Goal: Task Accomplishment & Management: Manage account settings

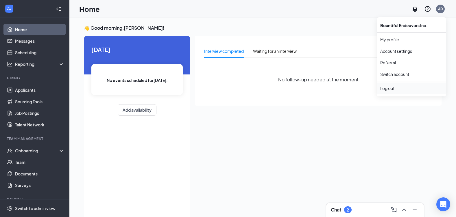
click at [398, 86] on div "Log out" at bounding box center [411, 89] width 62 height 6
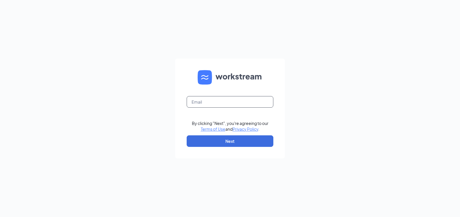
click at [253, 100] on input "text" at bounding box center [230, 102] width 87 height 12
type input "[EMAIL_ADDRESS][DOMAIN_NAME]"
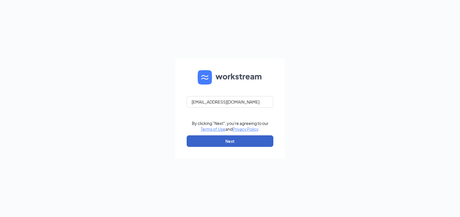
click at [236, 141] on button "Next" at bounding box center [230, 142] width 87 height 12
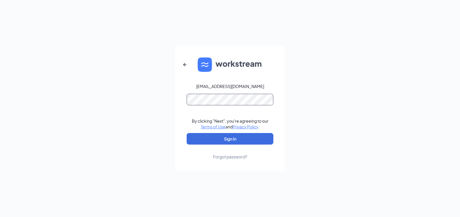
click at [187, 133] on button "Sign In" at bounding box center [230, 139] width 87 height 12
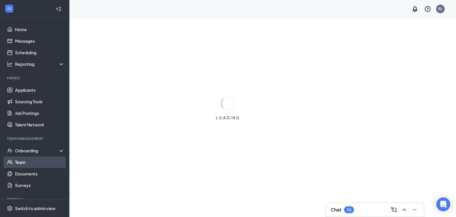
click at [28, 163] on link "Team" at bounding box center [39, 163] width 49 height 12
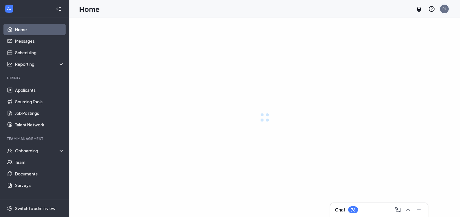
click at [447, 9] on div "RL" at bounding box center [444, 9] width 9 height 9
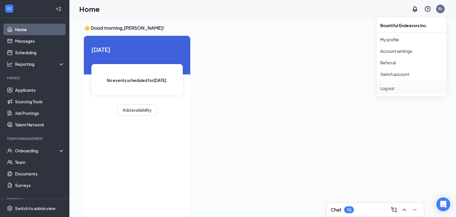
click at [394, 89] on div "Log out" at bounding box center [411, 89] width 62 height 6
